Goal: Task Accomplishment & Management: Manage account settings

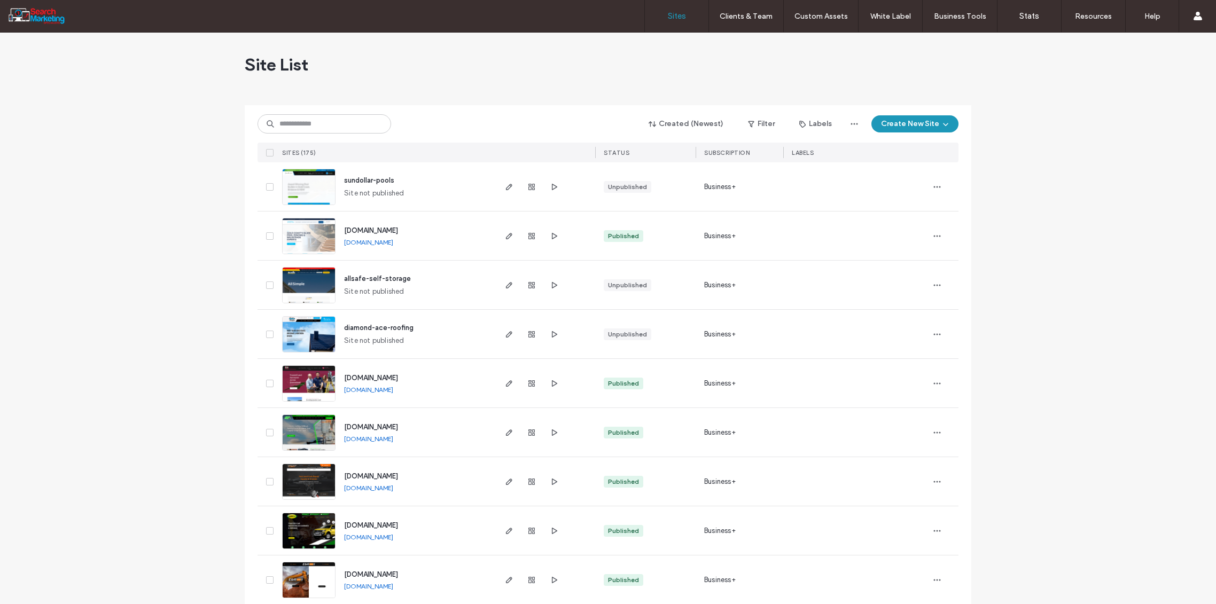
click at [309, 128] on input at bounding box center [325, 123] width 134 height 19
type input "******"
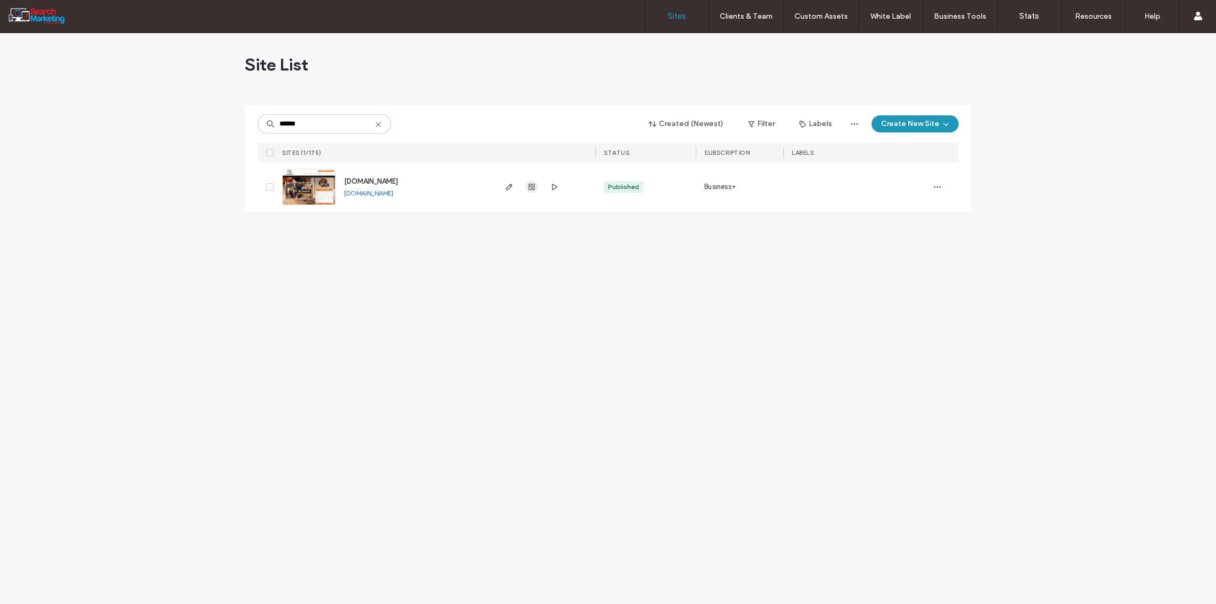
click at [529, 185] on use "button" at bounding box center [531, 187] width 6 height 6
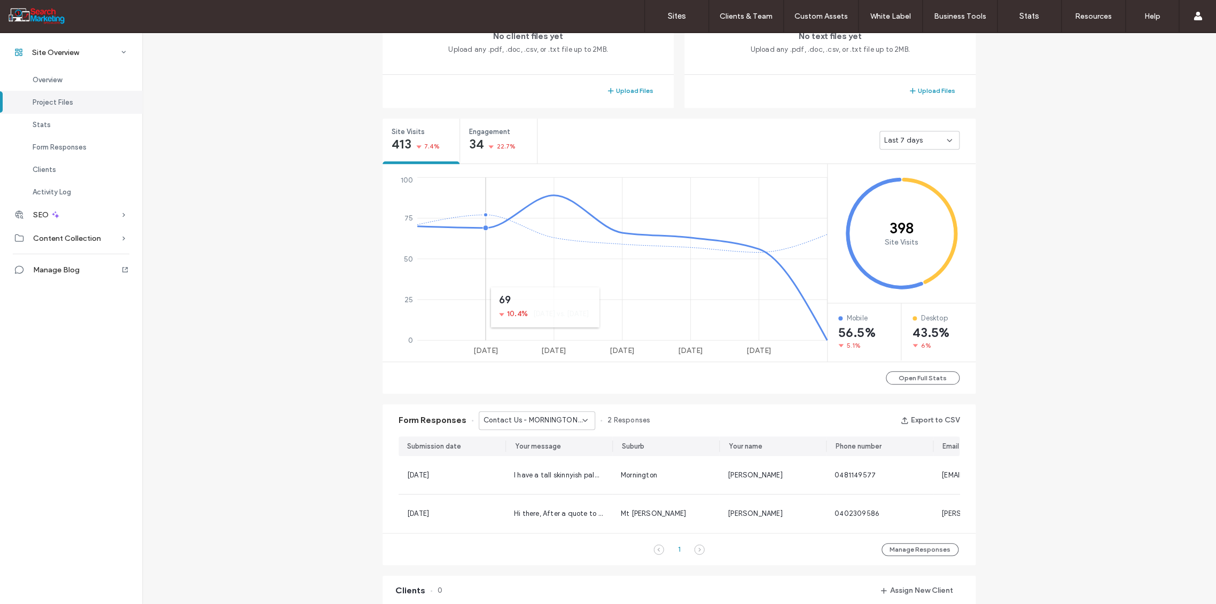
scroll to position [356, 0]
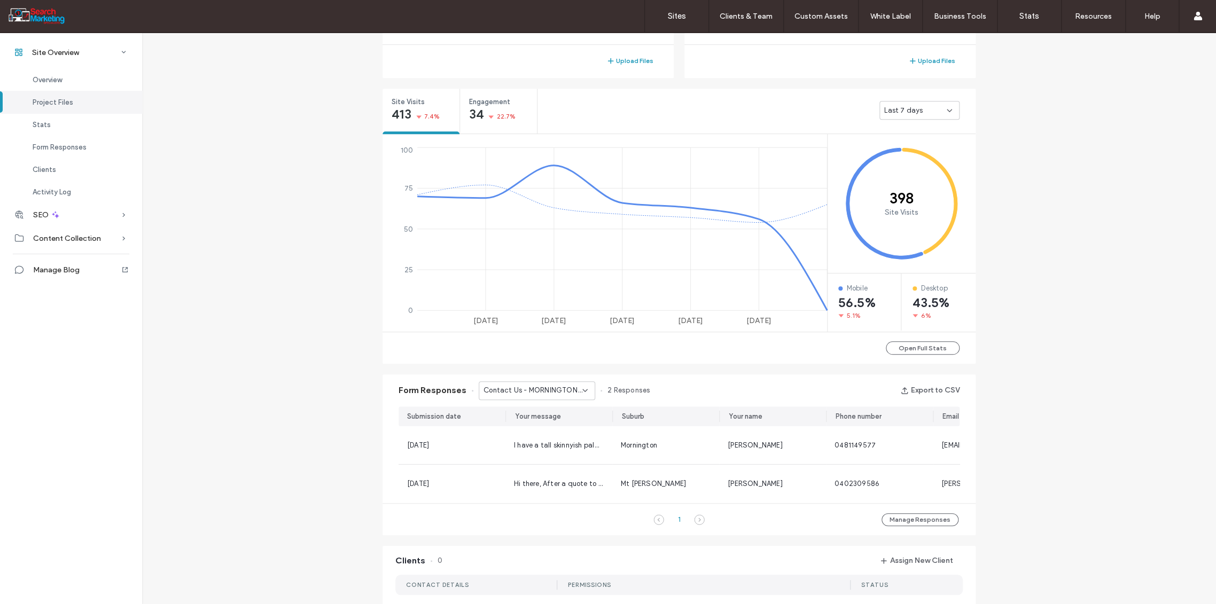
click at [581, 391] on icon at bounding box center [585, 390] width 9 height 9
click at [556, 478] on span "Home Banner Form - TREE REMOVAL page" at bounding box center [529, 480] width 103 height 11
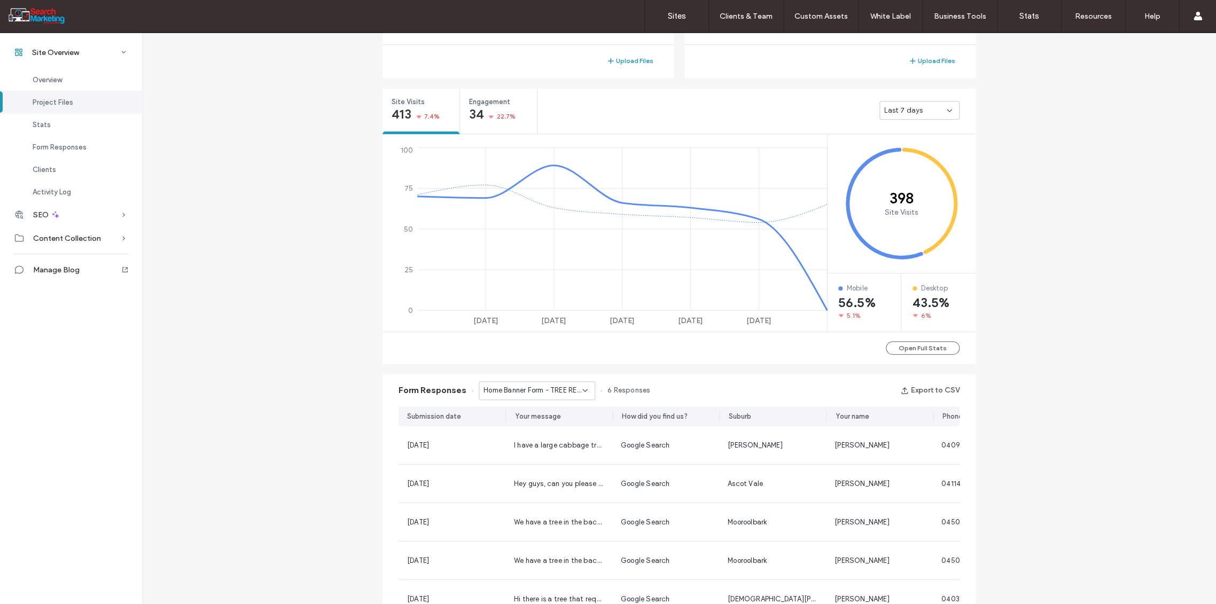
click at [581, 392] on icon at bounding box center [585, 390] width 9 height 9
click at [546, 465] on span "Home Banner Form - OVERHANGING BRANCHES page" at bounding box center [529, 464] width 103 height 11
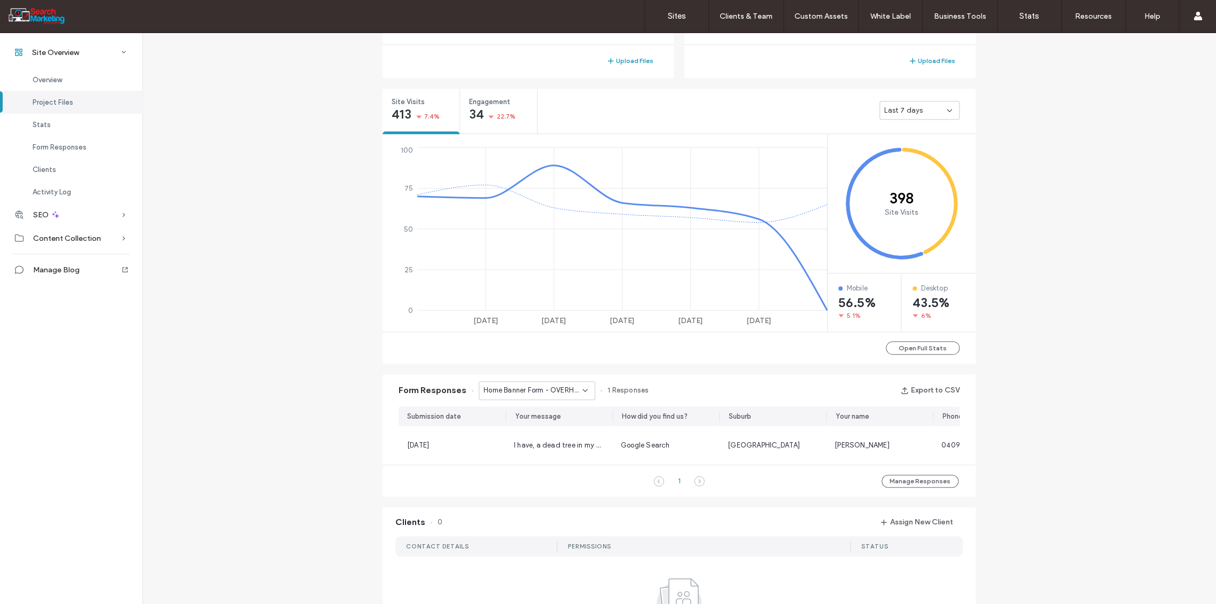
click at [584, 390] on div "Home Banner Form - OVERHANGING BRANCHES page" at bounding box center [537, 390] width 116 height 19
click at [551, 453] on span "Home Banner Form - CONTACT page" at bounding box center [529, 458] width 103 height 11
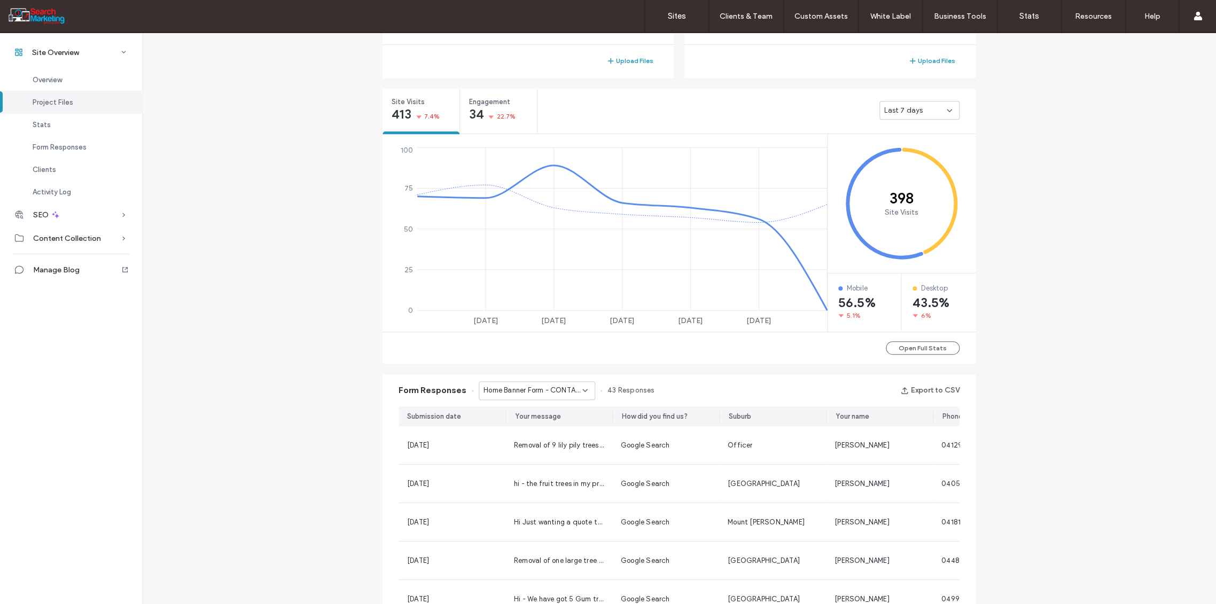
click at [574, 385] on span "Home Banner Form - CONTACT page" at bounding box center [533, 390] width 99 height 11
click at [556, 412] on span "Home Banner Form - HOME page" at bounding box center [529, 410] width 103 height 11
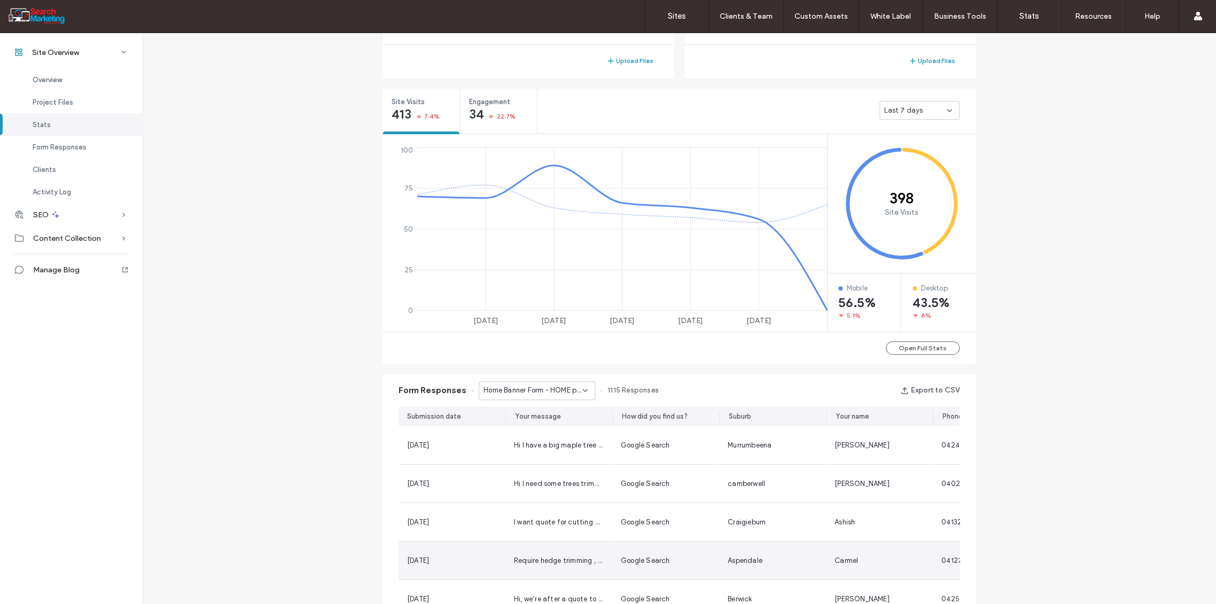
scroll to position [534, 0]
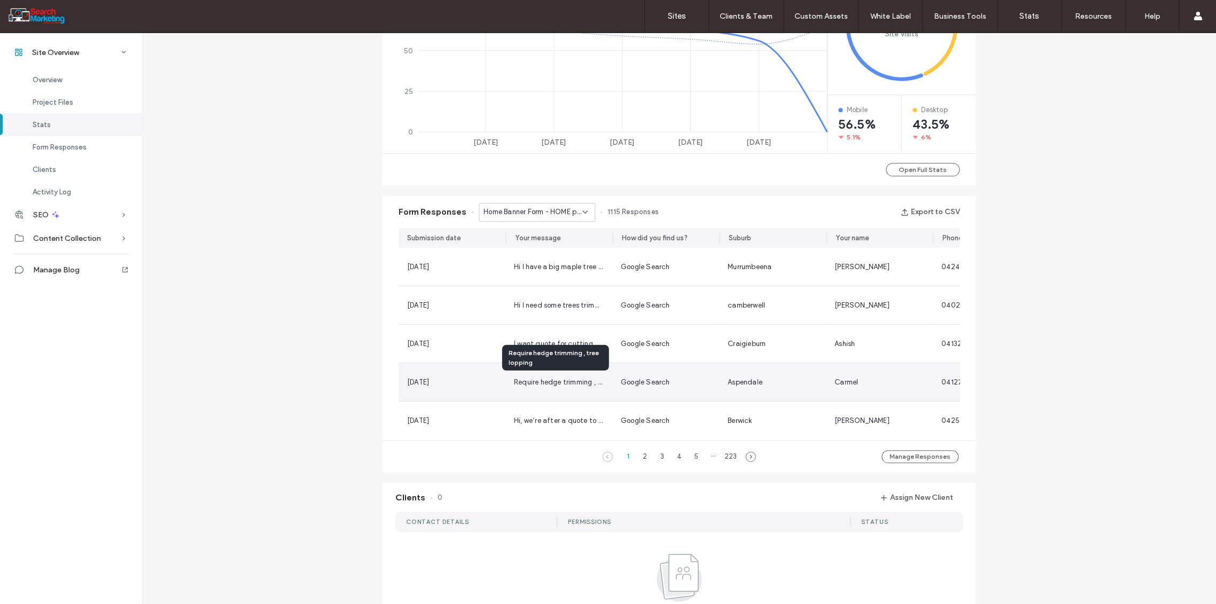
scroll to position [237, 0]
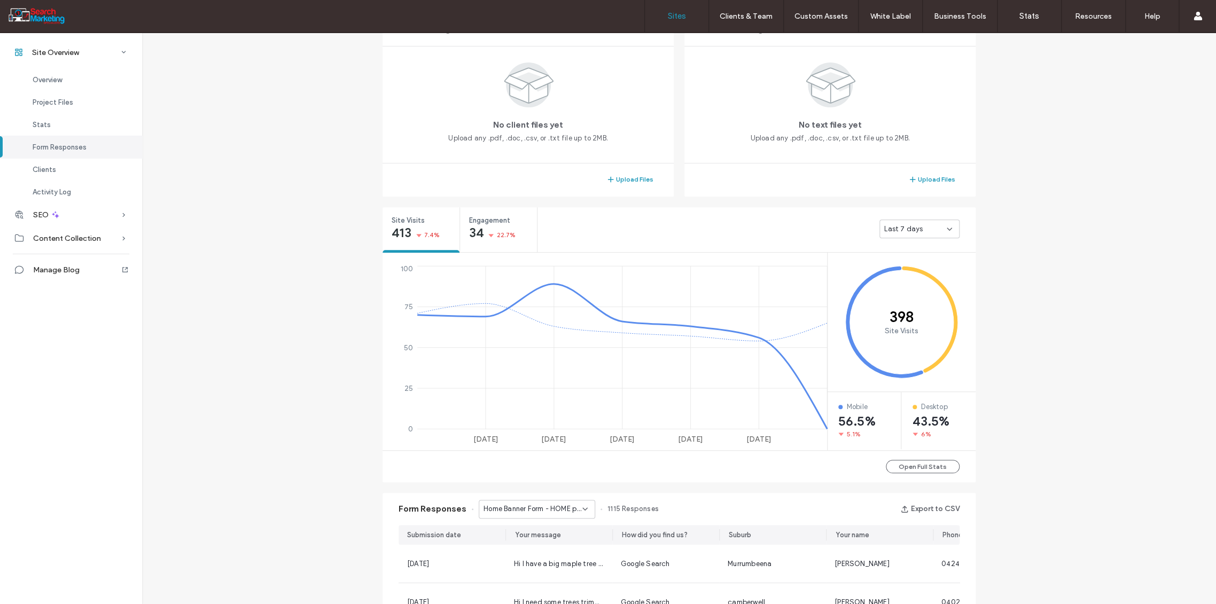
click at [675, 19] on label "Sites" at bounding box center [677, 16] width 18 height 10
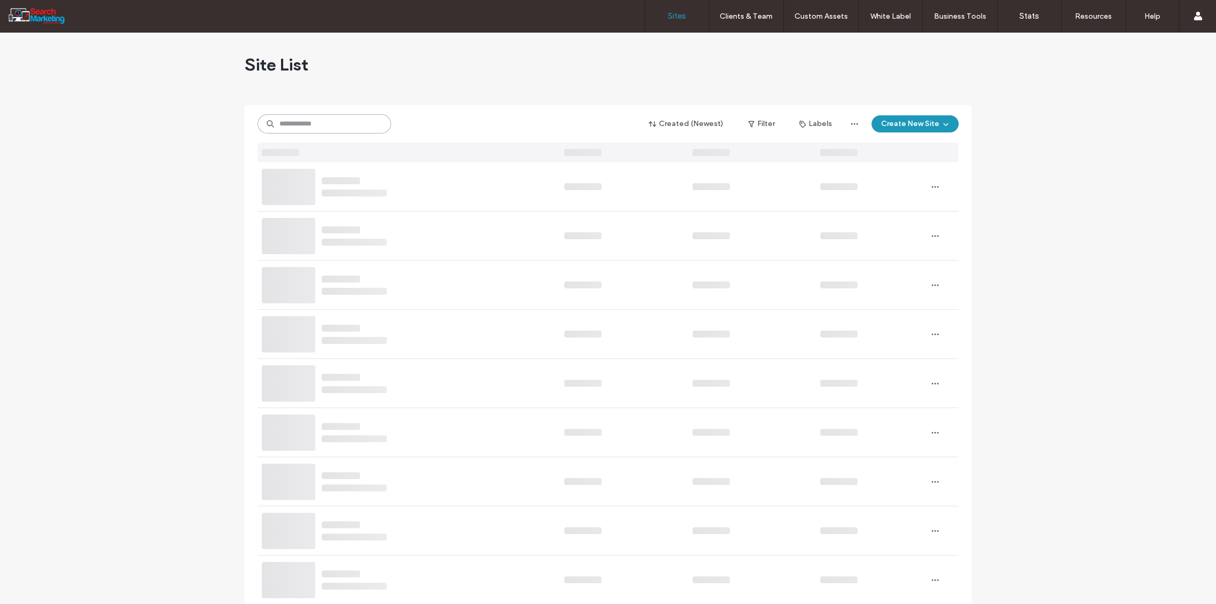
click at [301, 116] on input at bounding box center [325, 123] width 134 height 19
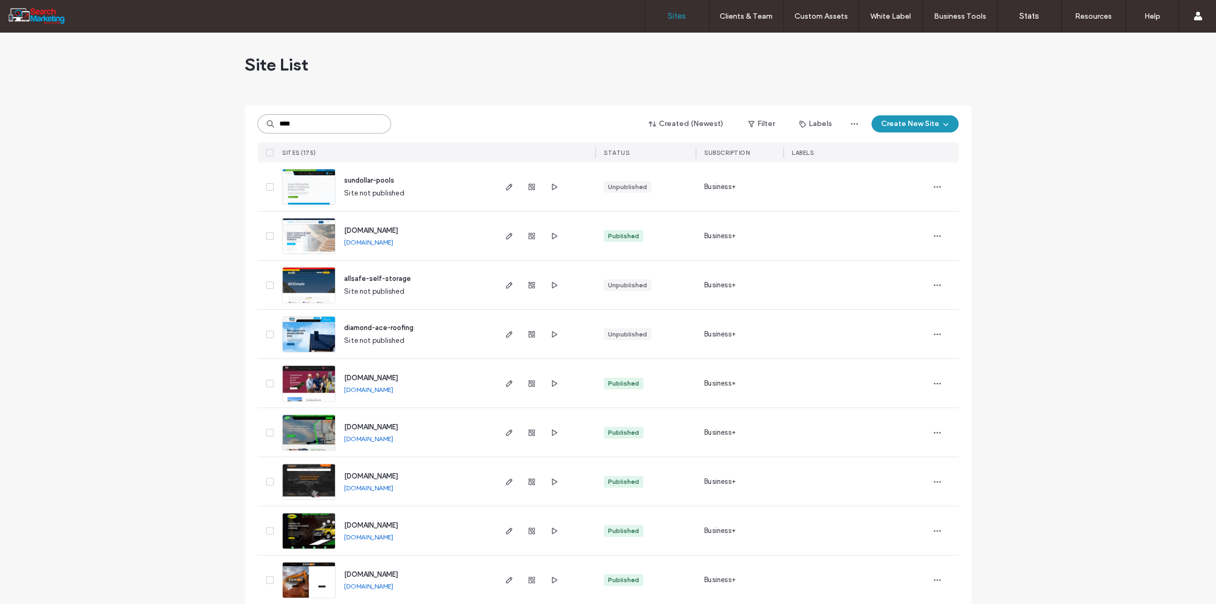
type input "****"
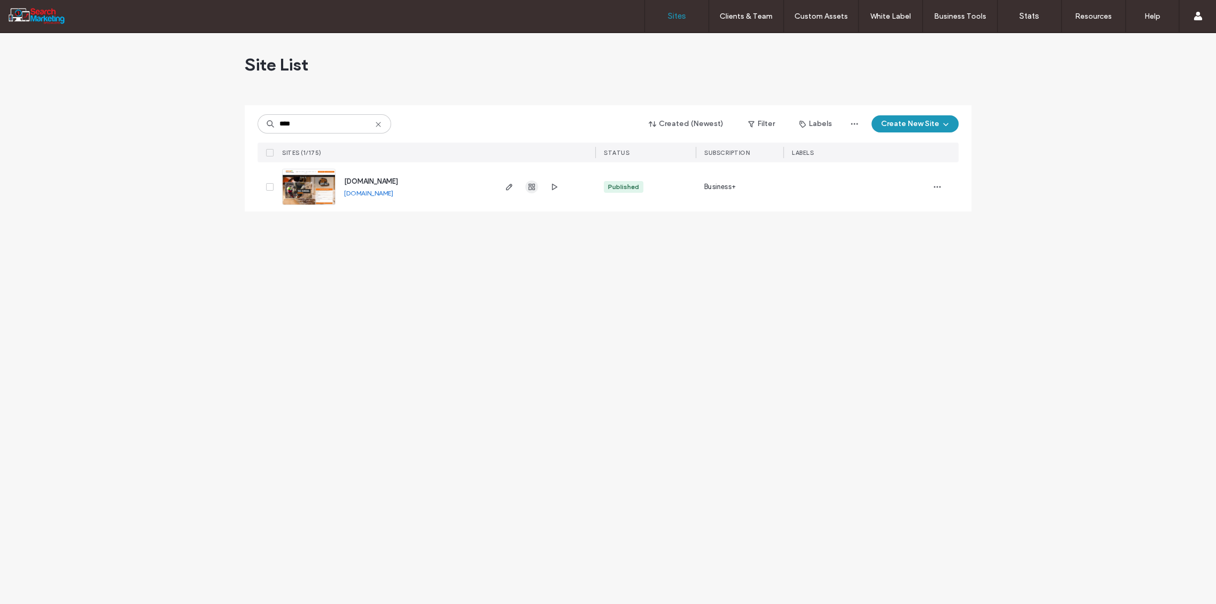
click at [531, 189] on icon "button" at bounding box center [531, 187] width 9 height 9
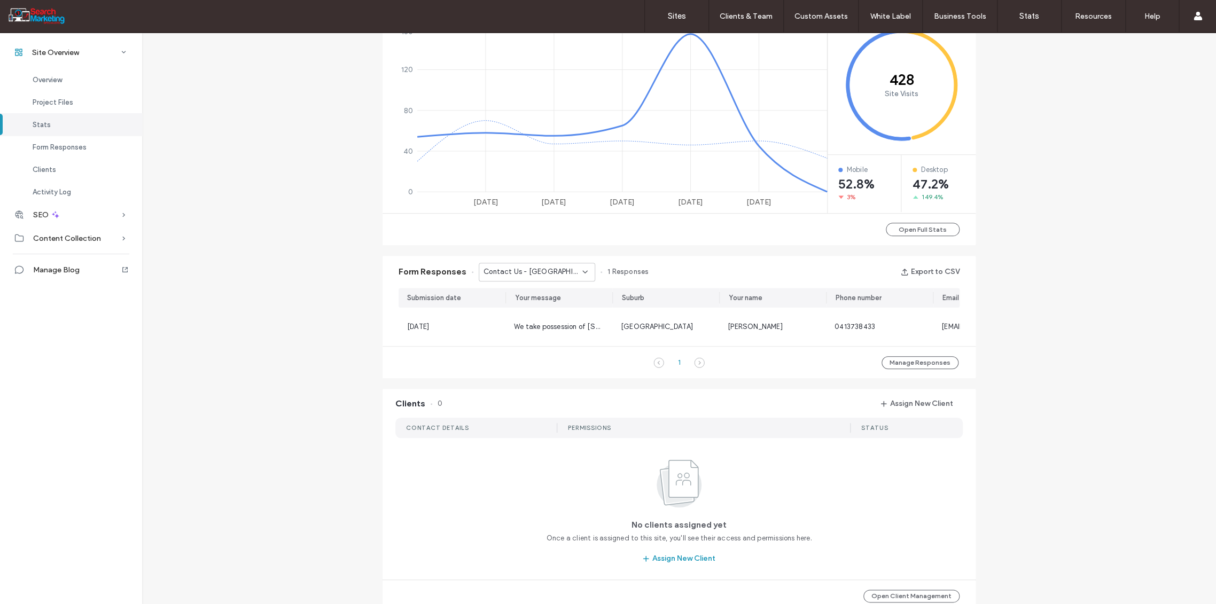
scroll to position [406, 0]
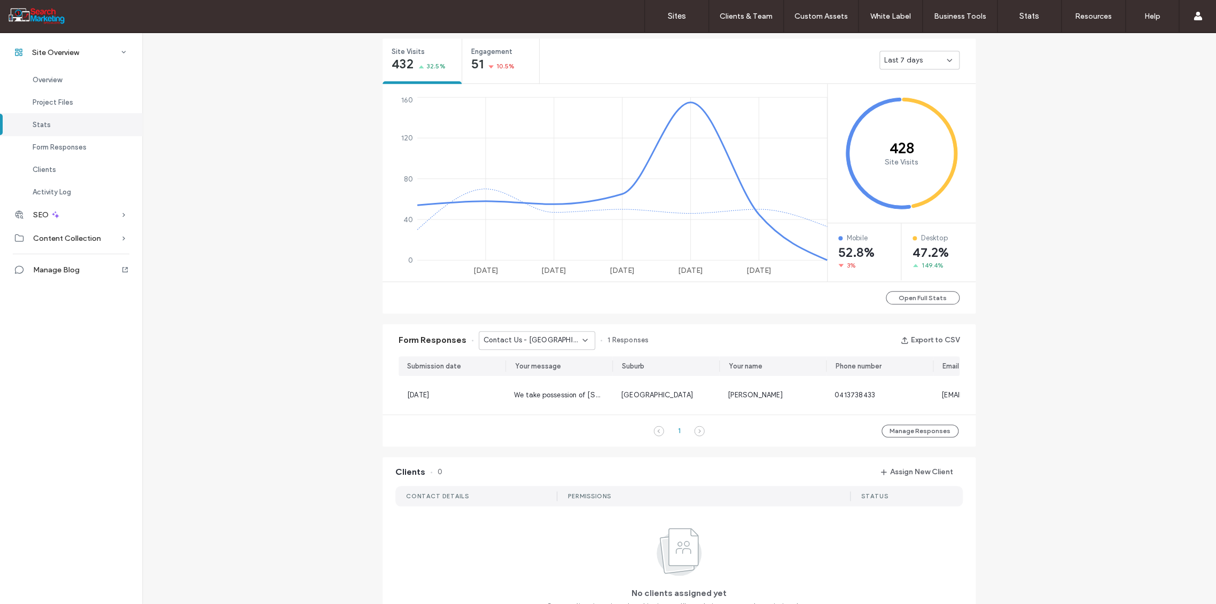
click at [583, 339] on use at bounding box center [585, 340] width 4 height 2
click at [542, 404] on span "Contact Us - CONTACT page" at bounding box center [527, 405] width 99 height 11
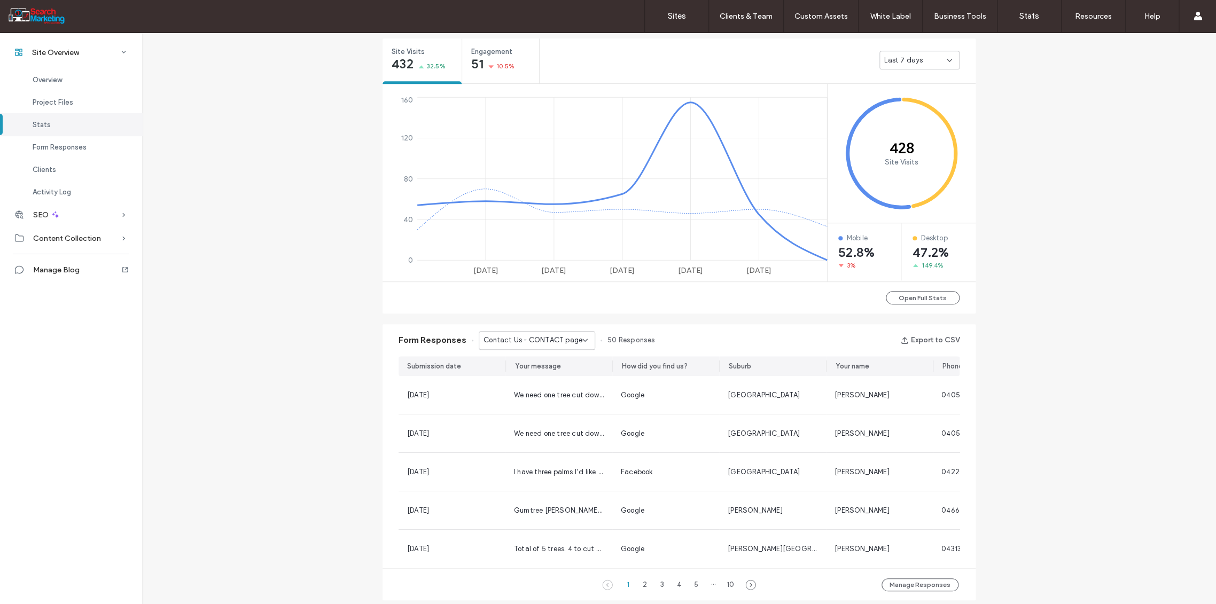
click at [581, 342] on icon at bounding box center [585, 340] width 9 height 9
click at [551, 367] on span "Contact Us - PALMS page" at bounding box center [521, 364] width 86 height 11
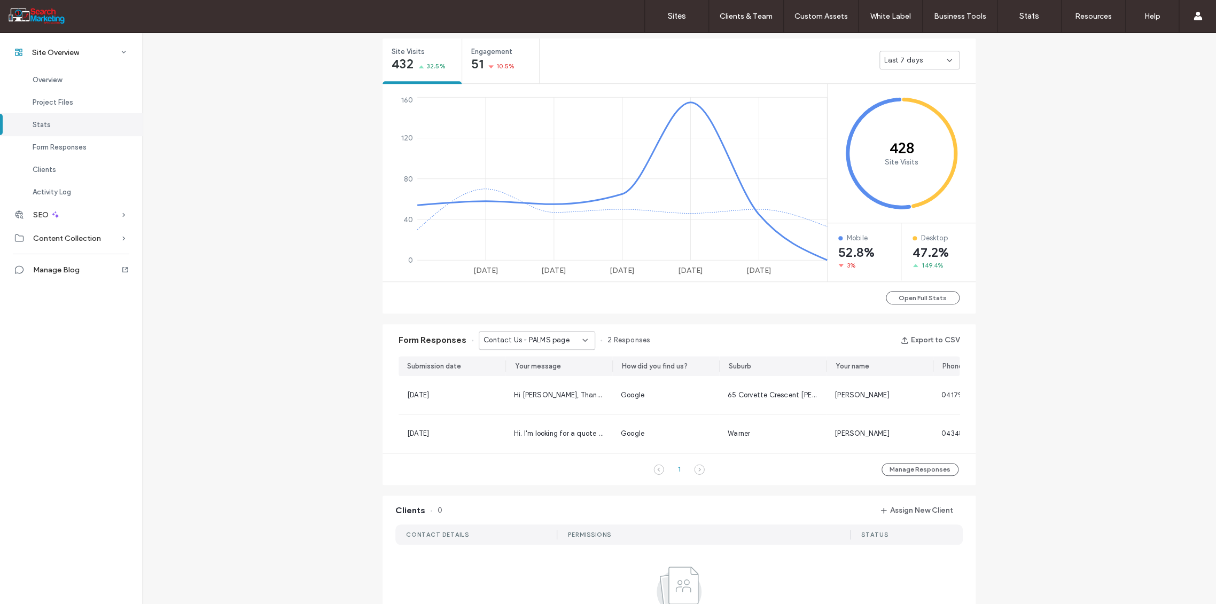
click at [581, 336] on icon at bounding box center [585, 340] width 9 height 9
click at [543, 403] on span "Contact Us - HOME page" at bounding box center [520, 408] width 84 height 11
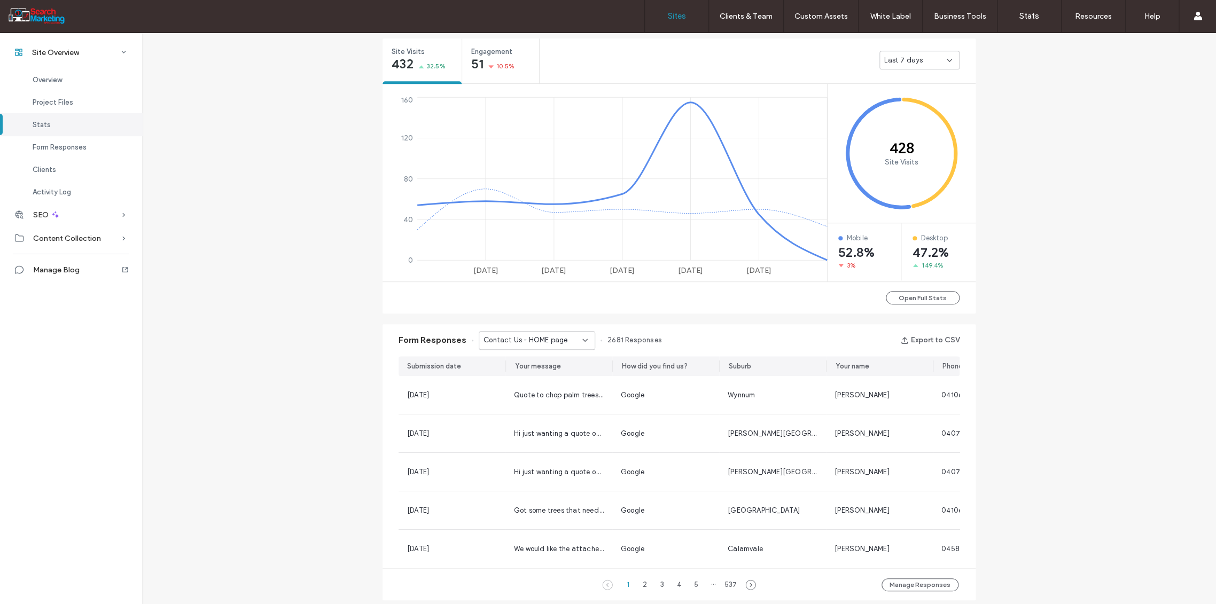
click at [680, 13] on label "Sites" at bounding box center [677, 16] width 18 height 10
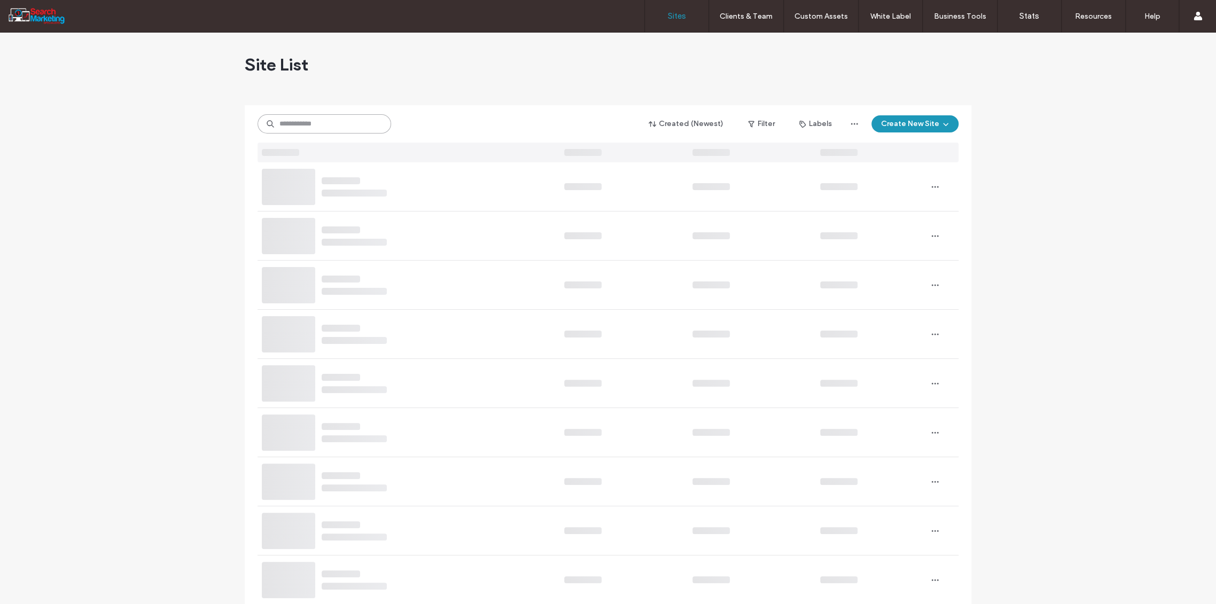
click at [299, 125] on input at bounding box center [325, 123] width 134 height 19
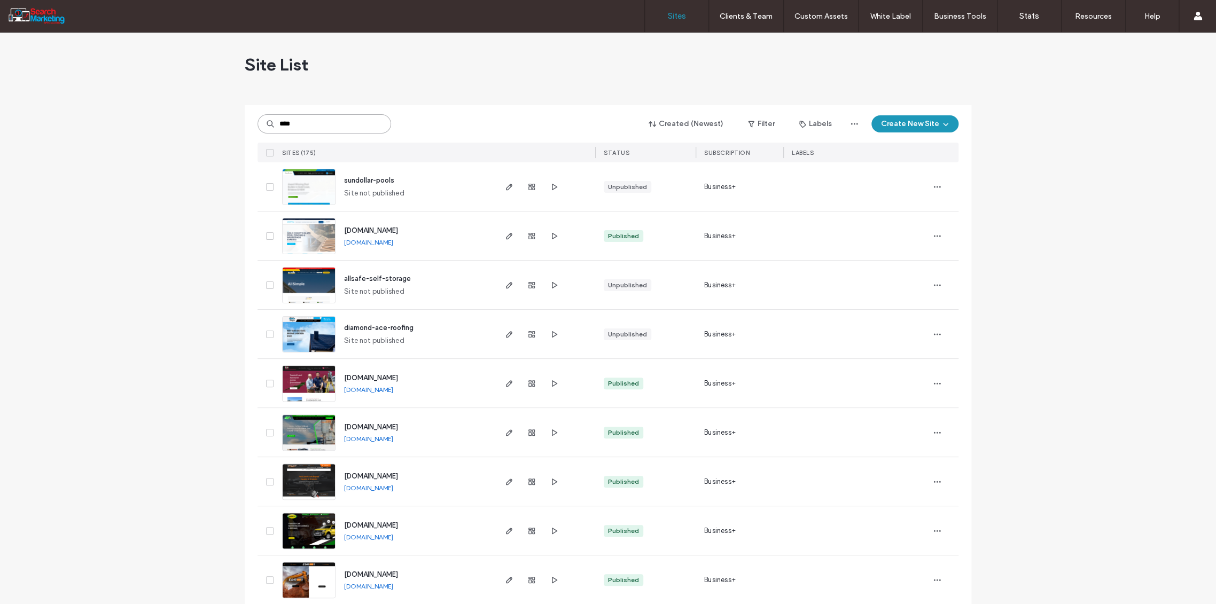
type input "****"
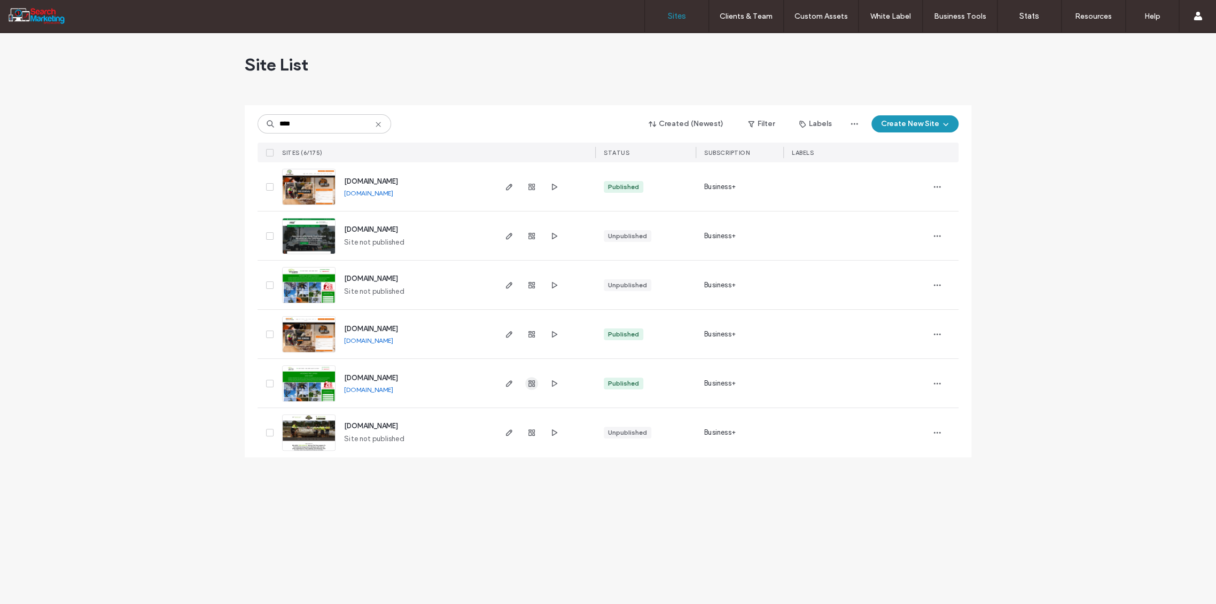
click at [528, 385] on icon "button" at bounding box center [531, 383] width 9 height 9
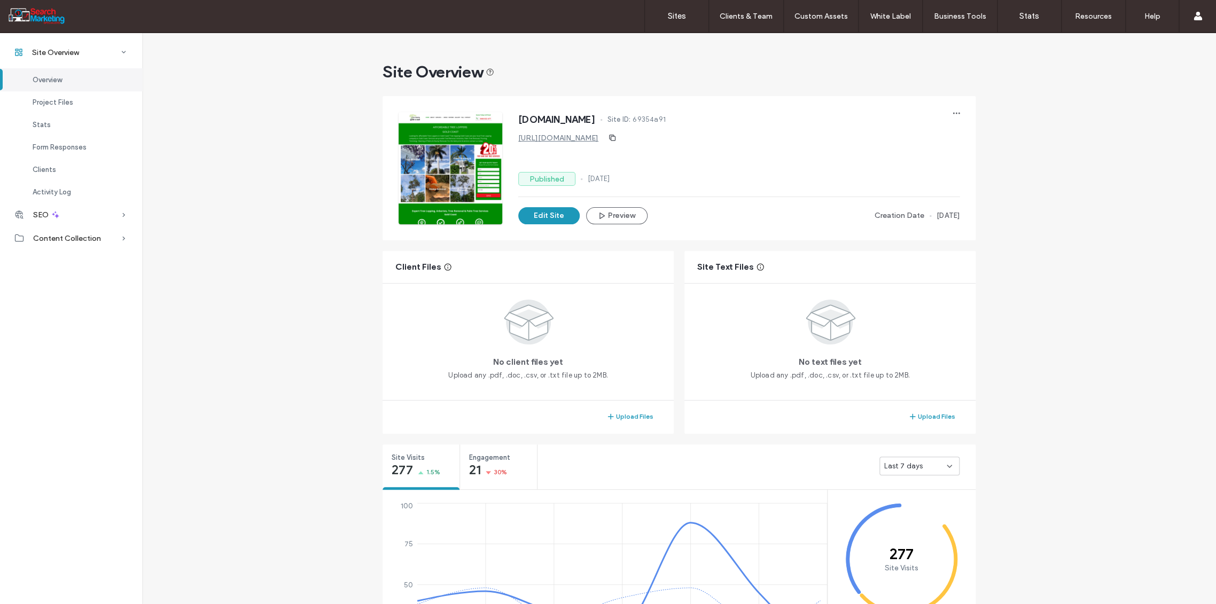
scroll to position [356, 0]
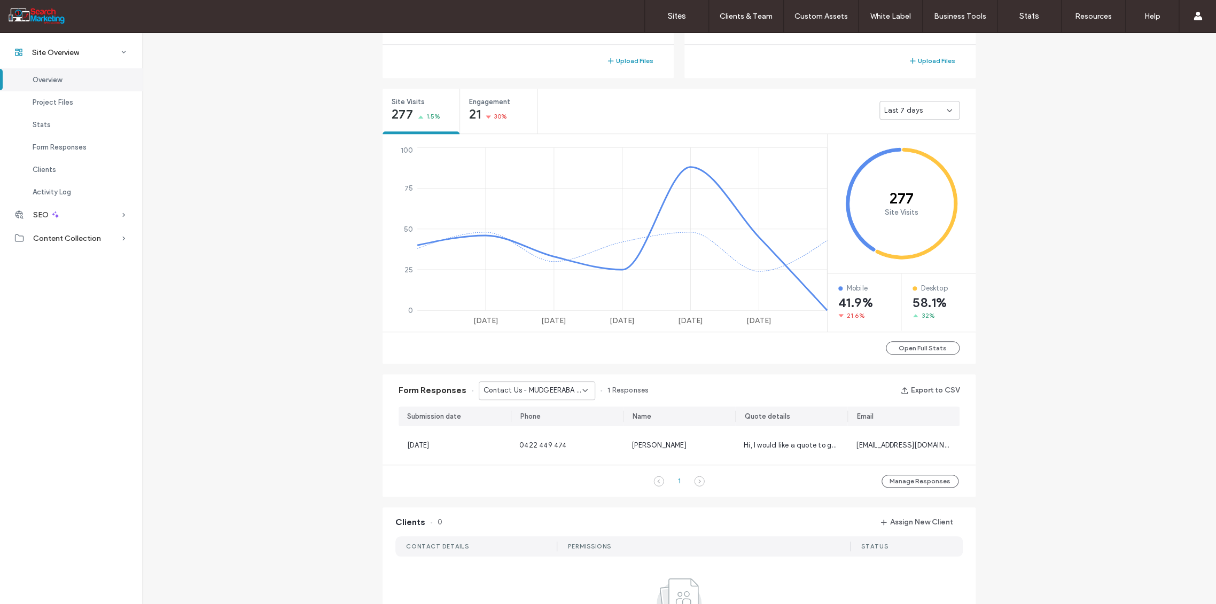
click at [581, 390] on icon at bounding box center [585, 390] width 9 height 9
click at [539, 426] on span "Contact Us - TREE REMOVAL page" at bounding box center [529, 427] width 103 height 11
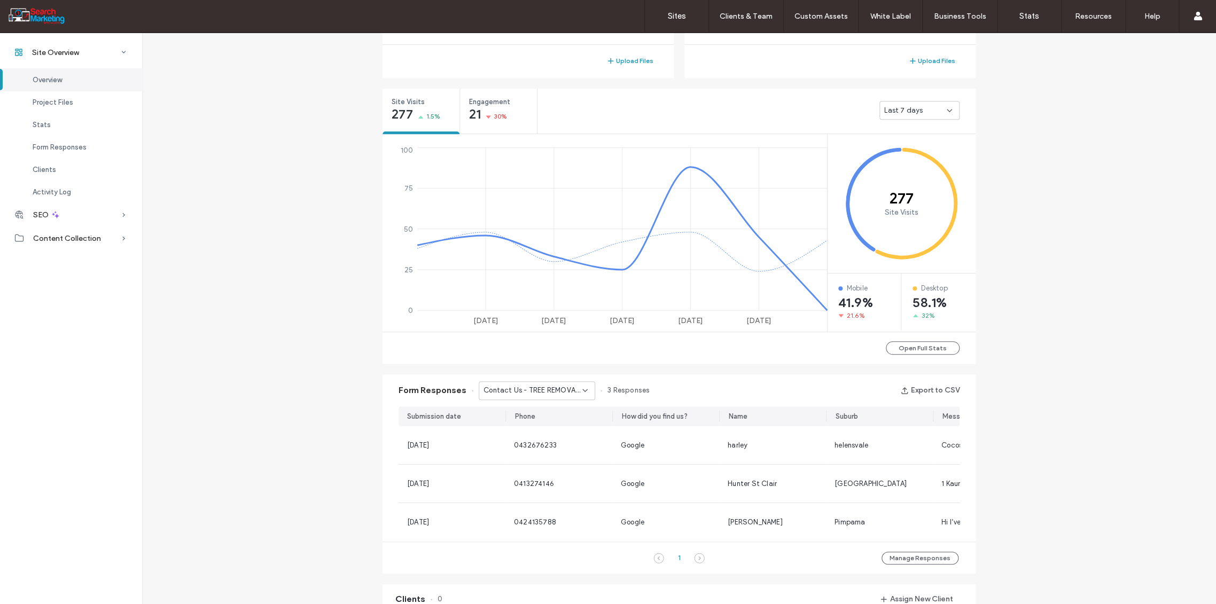
click at [581, 388] on icon at bounding box center [585, 390] width 9 height 9
click at [542, 448] on span "Contact Us - HOME page" at bounding box center [520, 452] width 84 height 11
click at [581, 388] on icon at bounding box center [585, 390] width 9 height 9
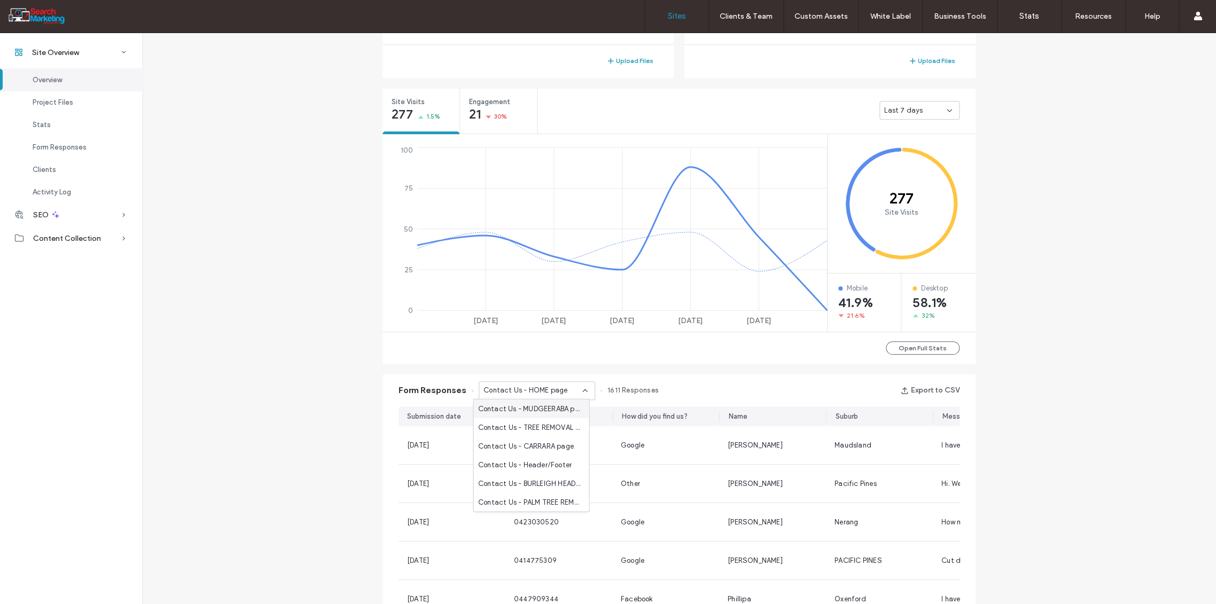
click at [668, 13] on label "Sites" at bounding box center [677, 16] width 18 height 10
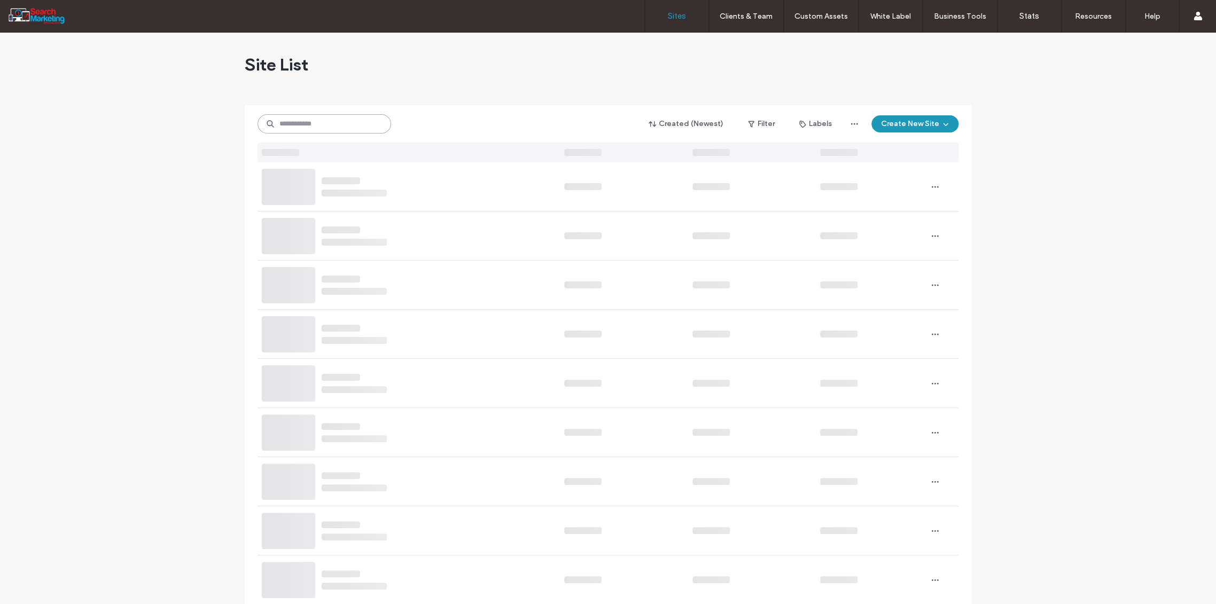
click at [315, 127] on input at bounding box center [325, 123] width 134 height 19
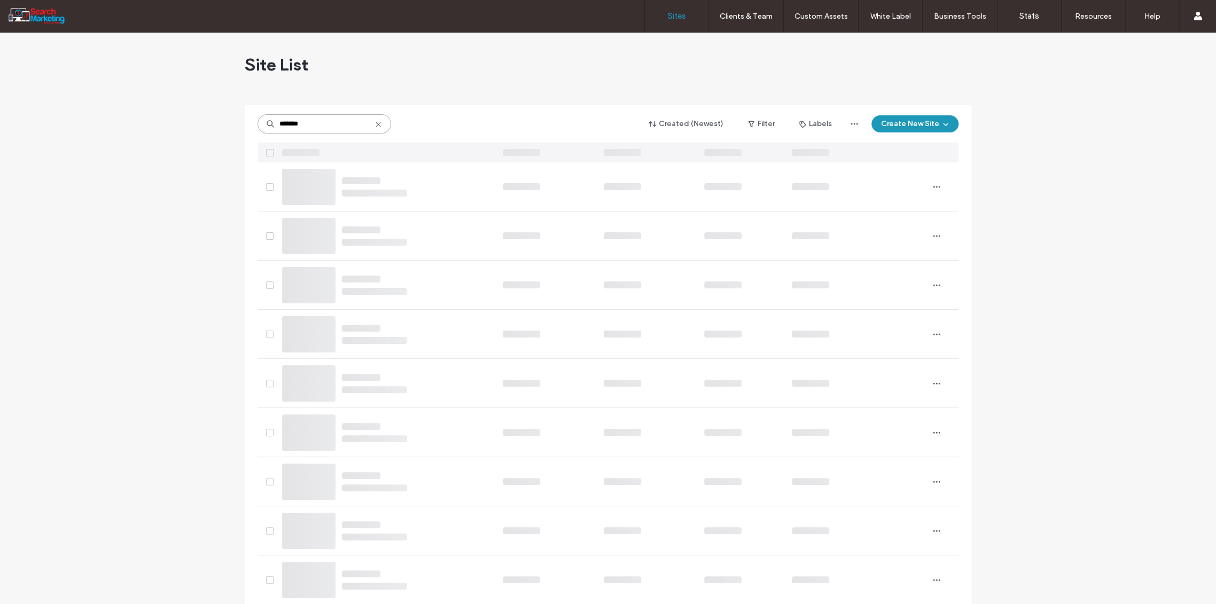
type input "*******"
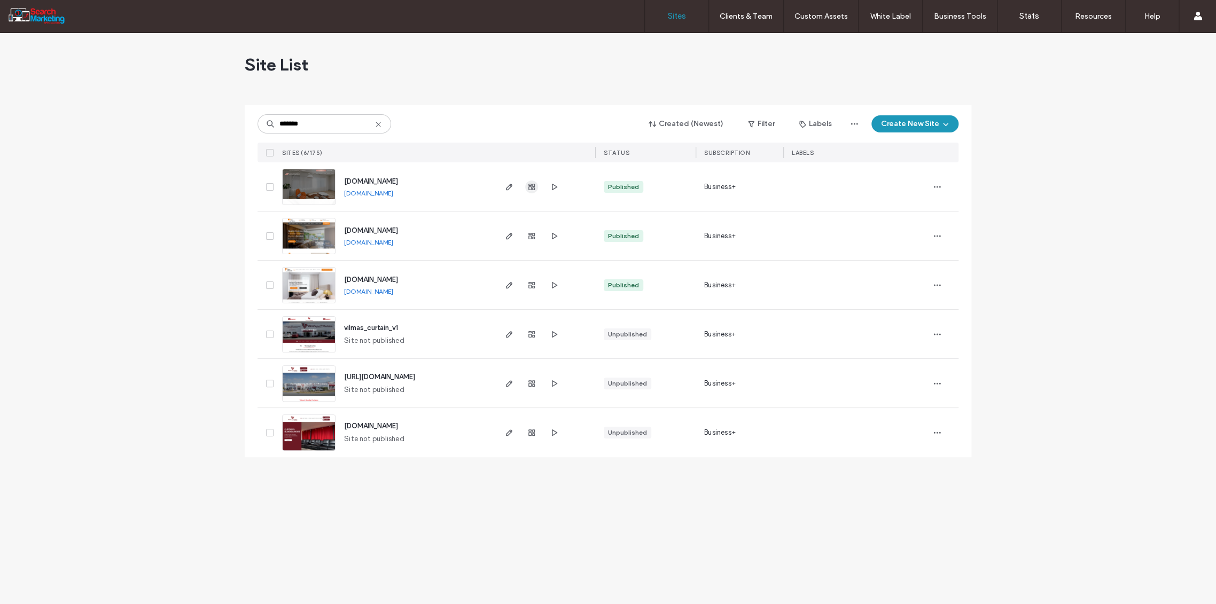
click at [530, 189] on icon "button" at bounding box center [531, 187] width 9 height 9
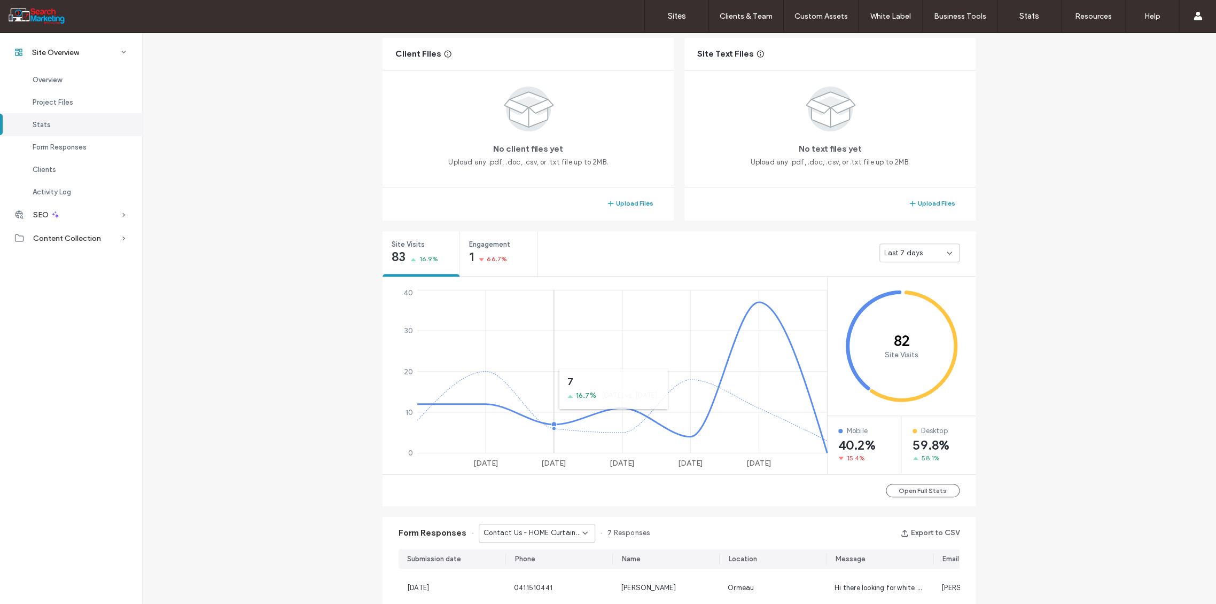
scroll to position [450, 0]
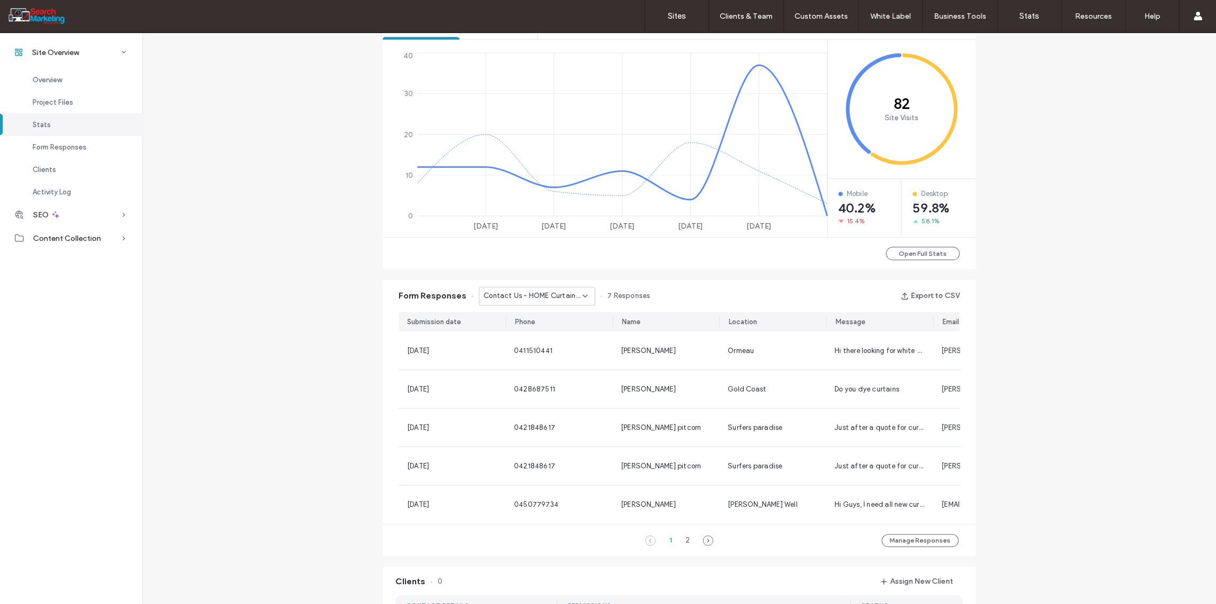
click at [579, 291] on div "Contact Us - HOME Curtains Form popup" at bounding box center [537, 296] width 116 height 19
click at [572, 326] on div "Contact us - CONTACT page" at bounding box center [530, 333] width 115 height 19
click at [581, 298] on icon at bounding box center [585, 296] width 9 height 9
click at [563, 349] on div "Contact Us - Blank popup" at bounding box center [530, 351] width 115 height 19
click at [583, 295] on use at bounding box center [585, 296] width 4 height 2
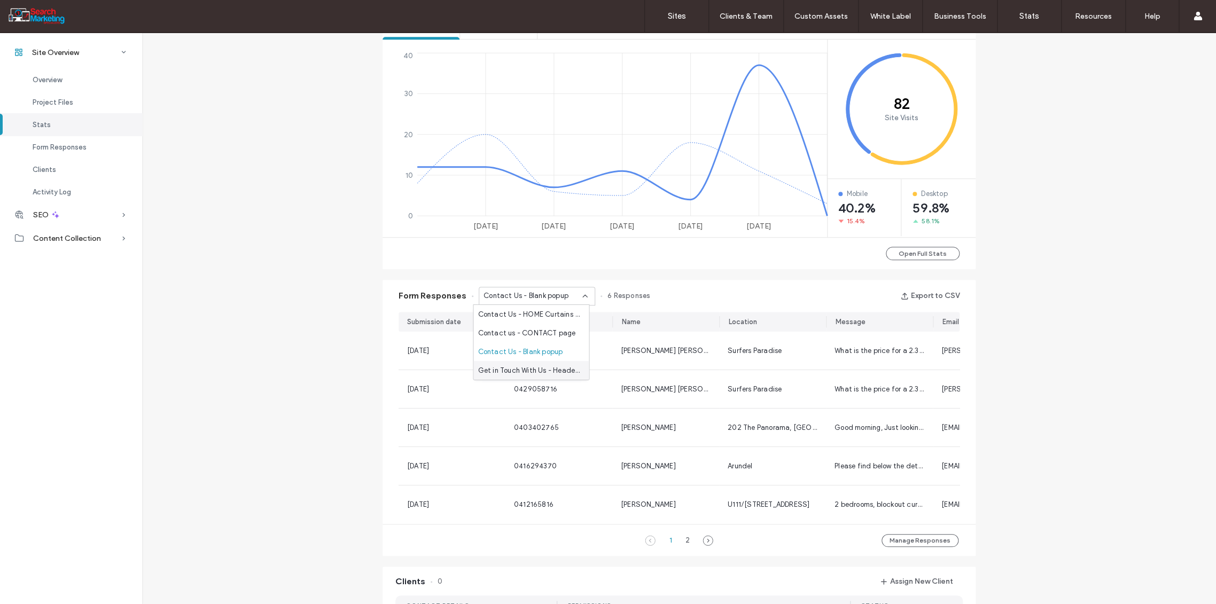
click at [571, 365] on span "Get in Touch With Us - Header/Footer" at bounding box center [529, 370] width 103 height 11
